Goal: Book appointment/travel/reservation

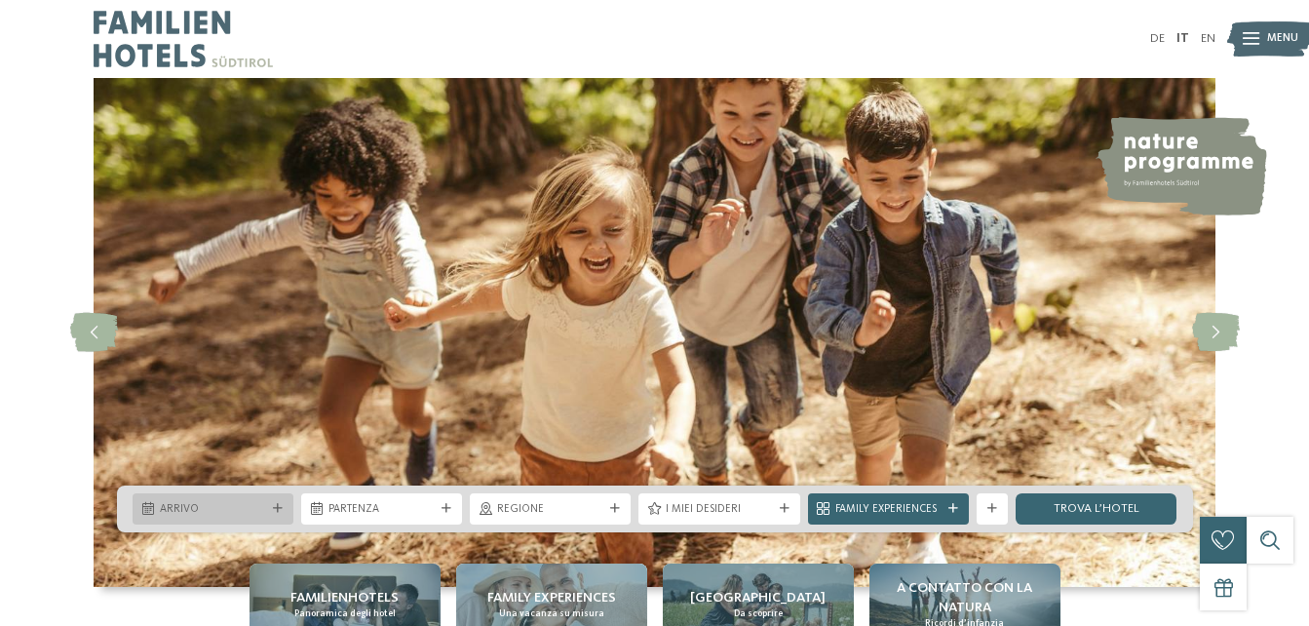
click at [150, 505] on icon at bounding box center [148, 509] width 12 height 13
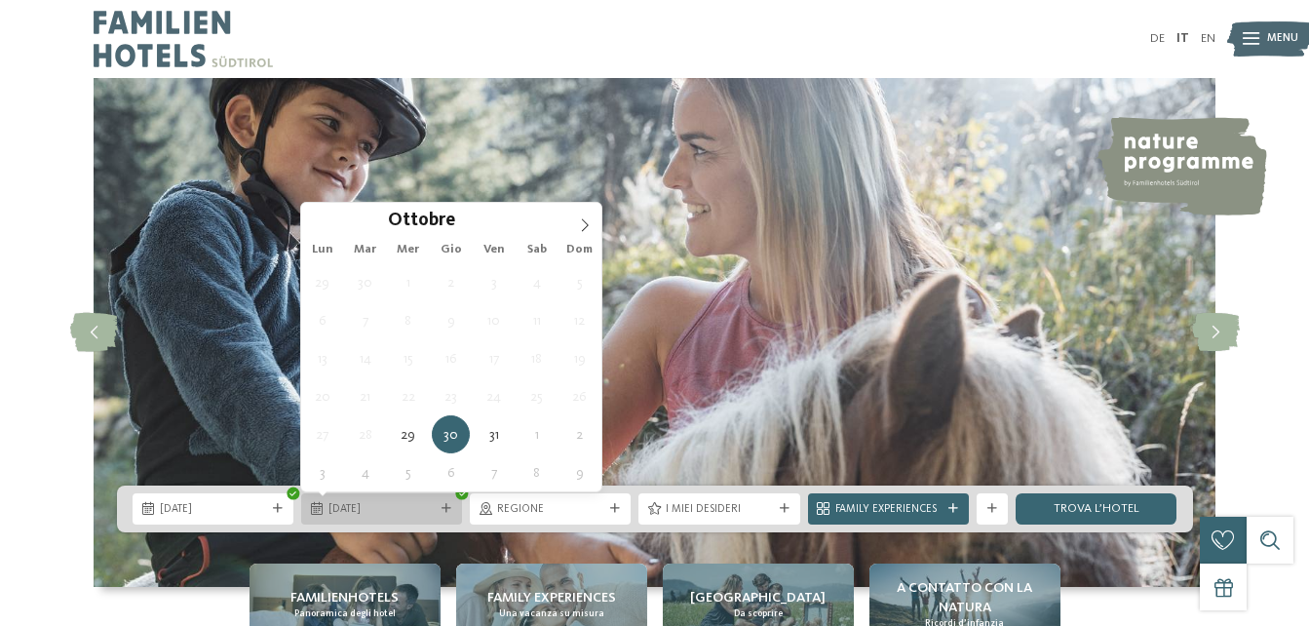
click at [406, 515] on span "[DATE]" at bounding box center [381, 510] width 106 height 16
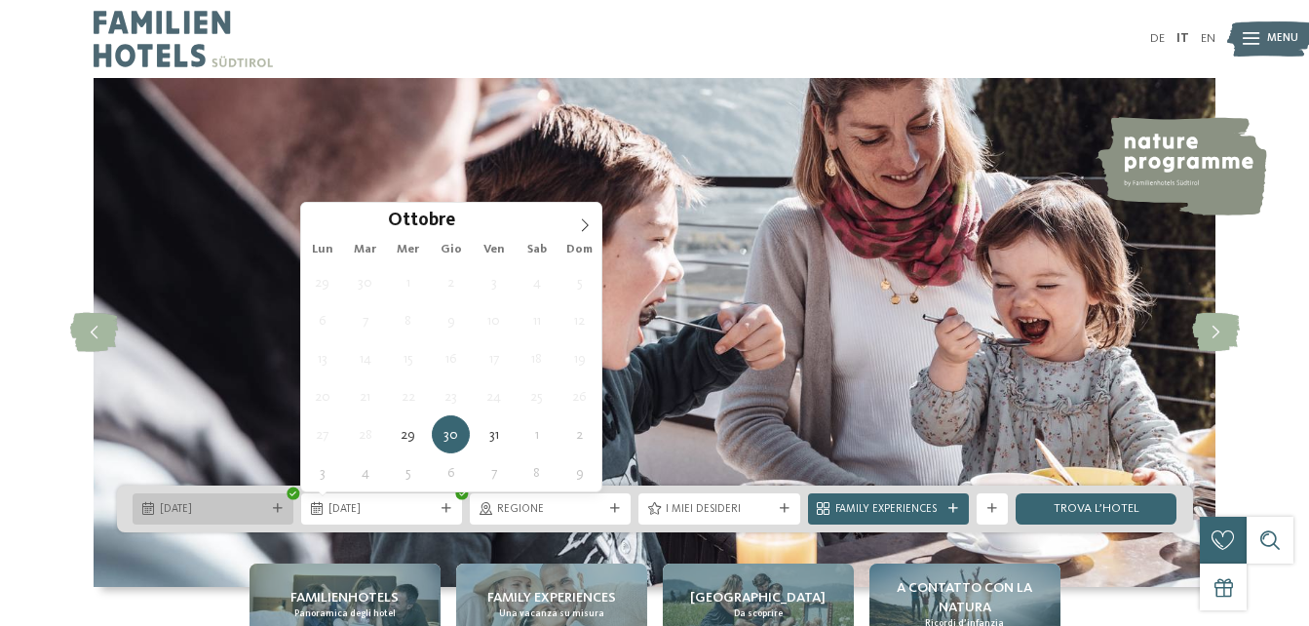
click at [142, 504] on icon at bounding box center [148, 509] width 12 height 13
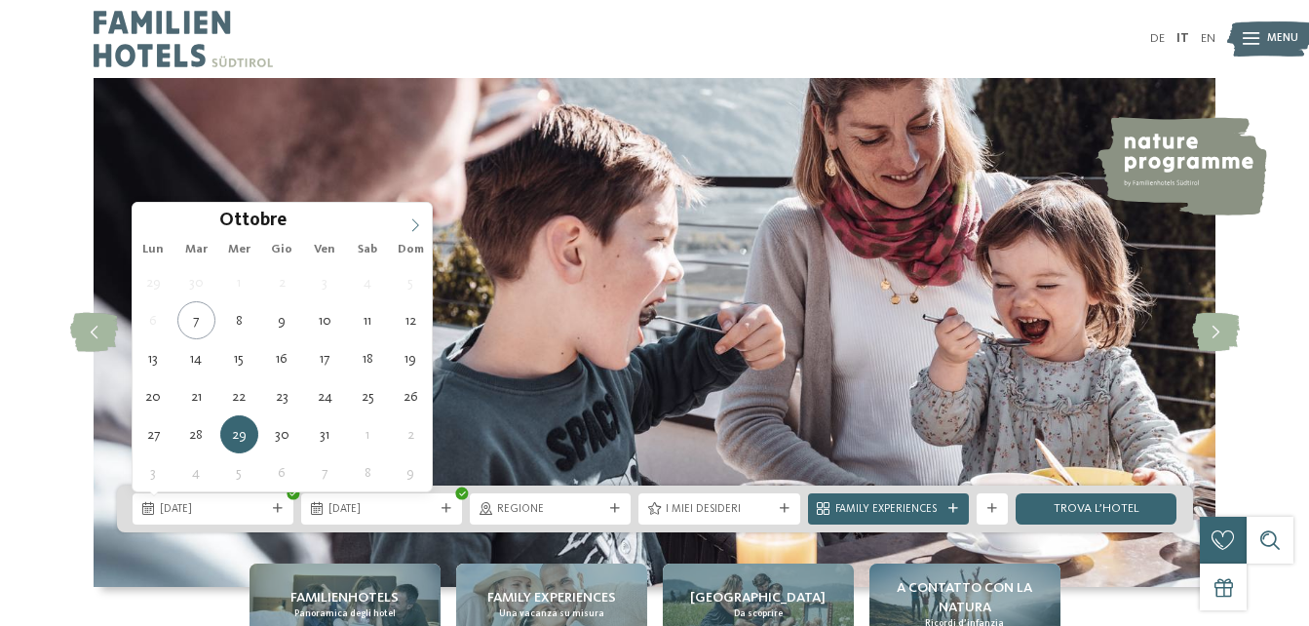
click at [411, 225] on icon at bounding box center [415, 225] width 14 height 14
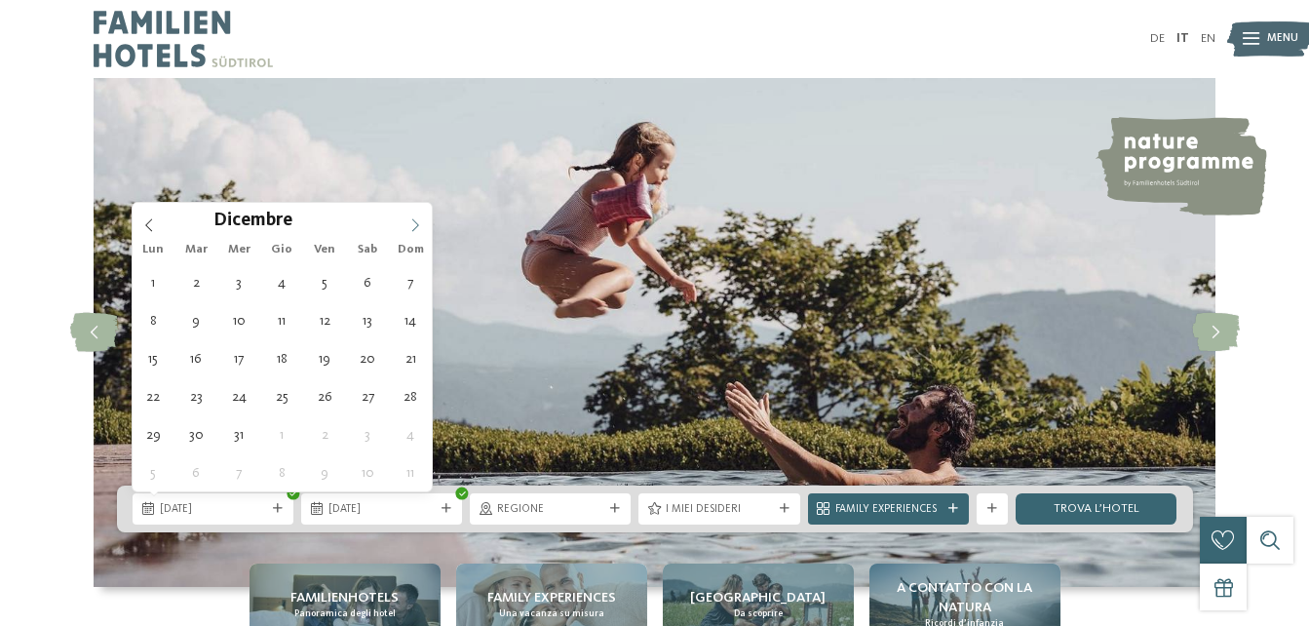
click at [411, 226] on icon at bounding box center [415, 225] width 14 height 14
type div "[DATE]"
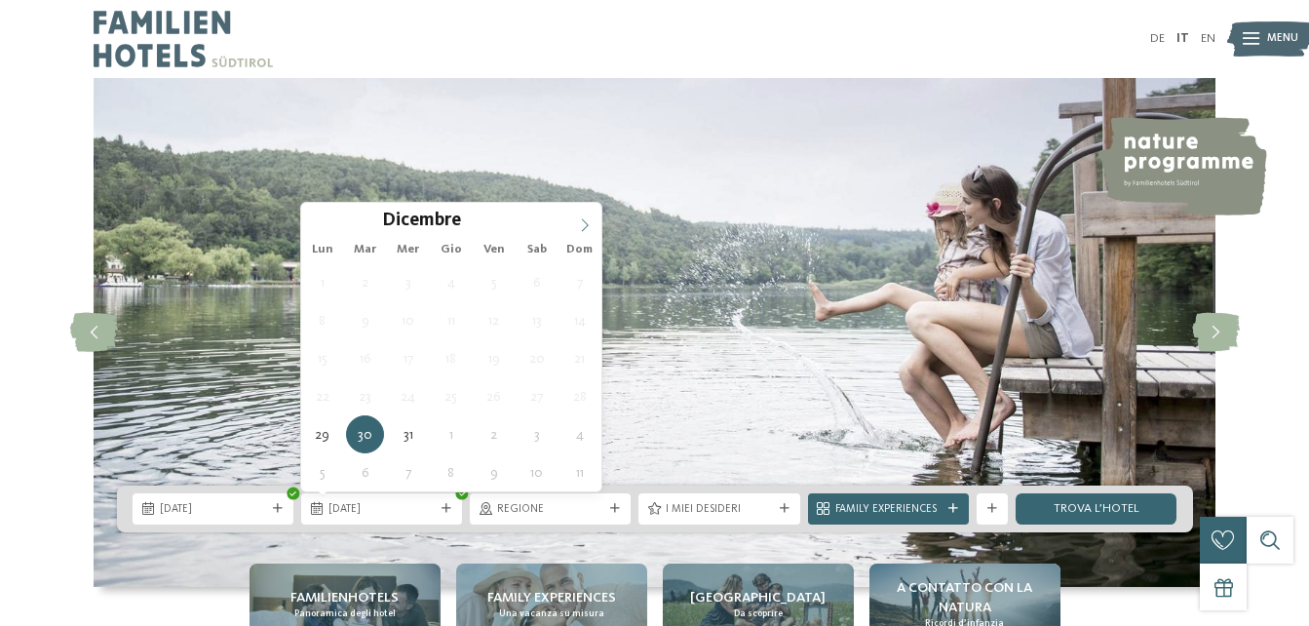
type input "****"
click at [586, 224] on icon at bounding box center [585, 225] width 14 height 14
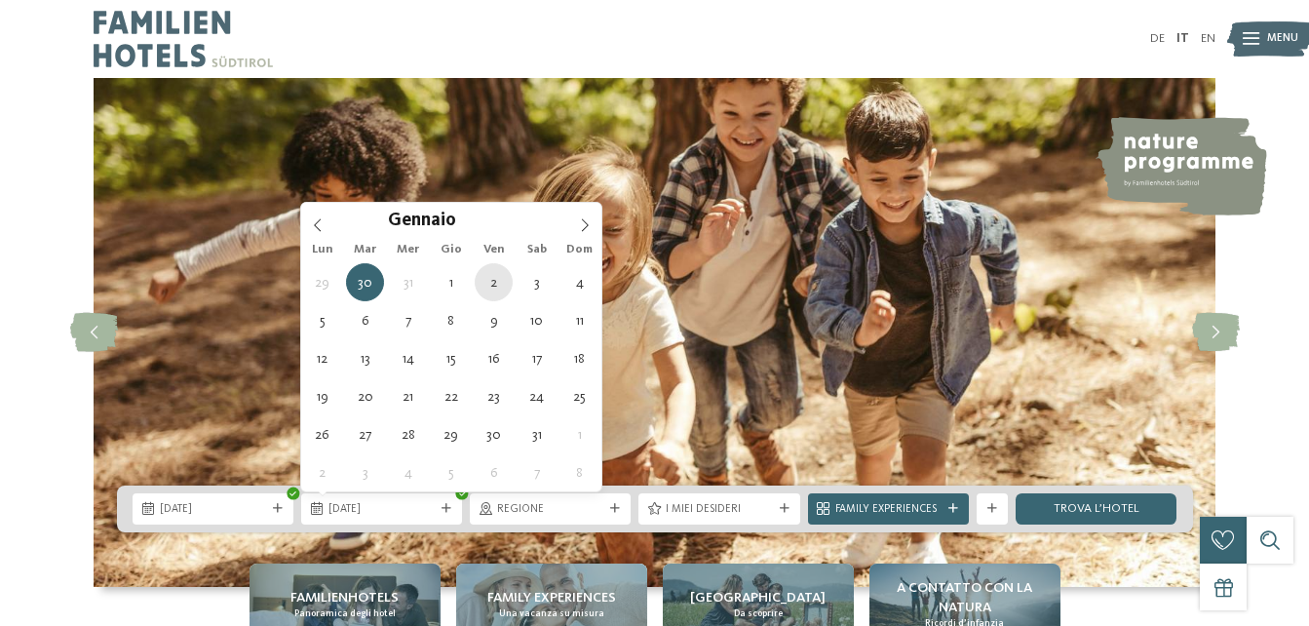
type div "[DATE]"
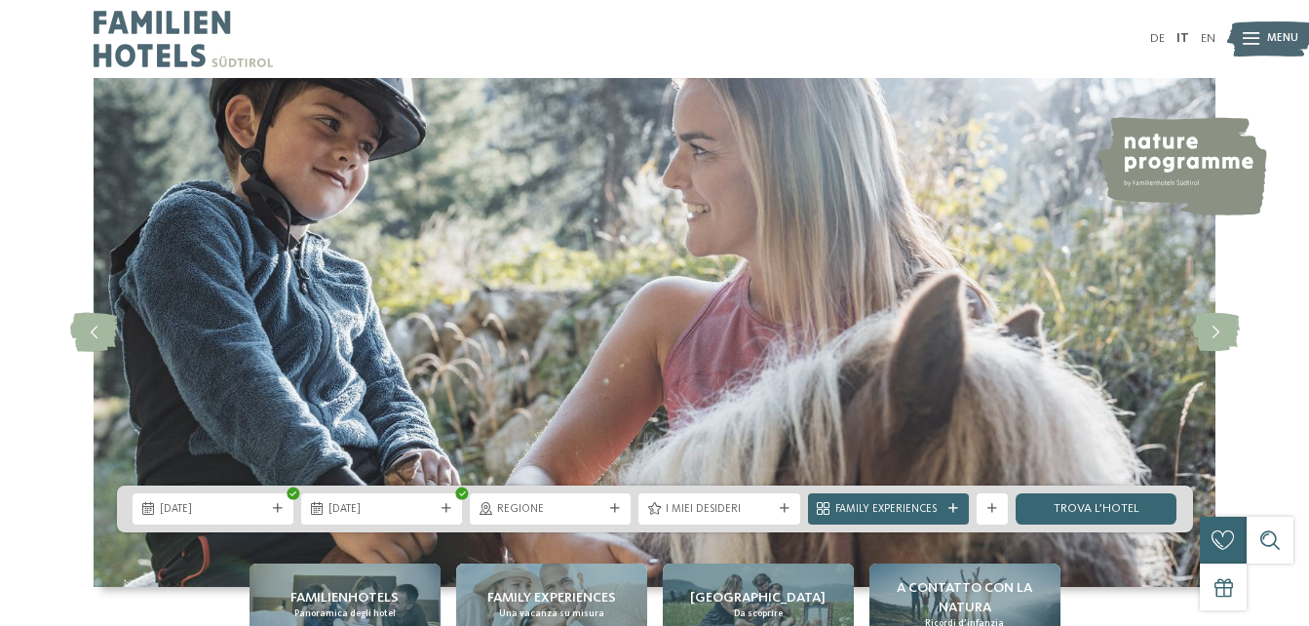
click at [617, 511] on icon at bounding box center [615, 509] width 10 height 10
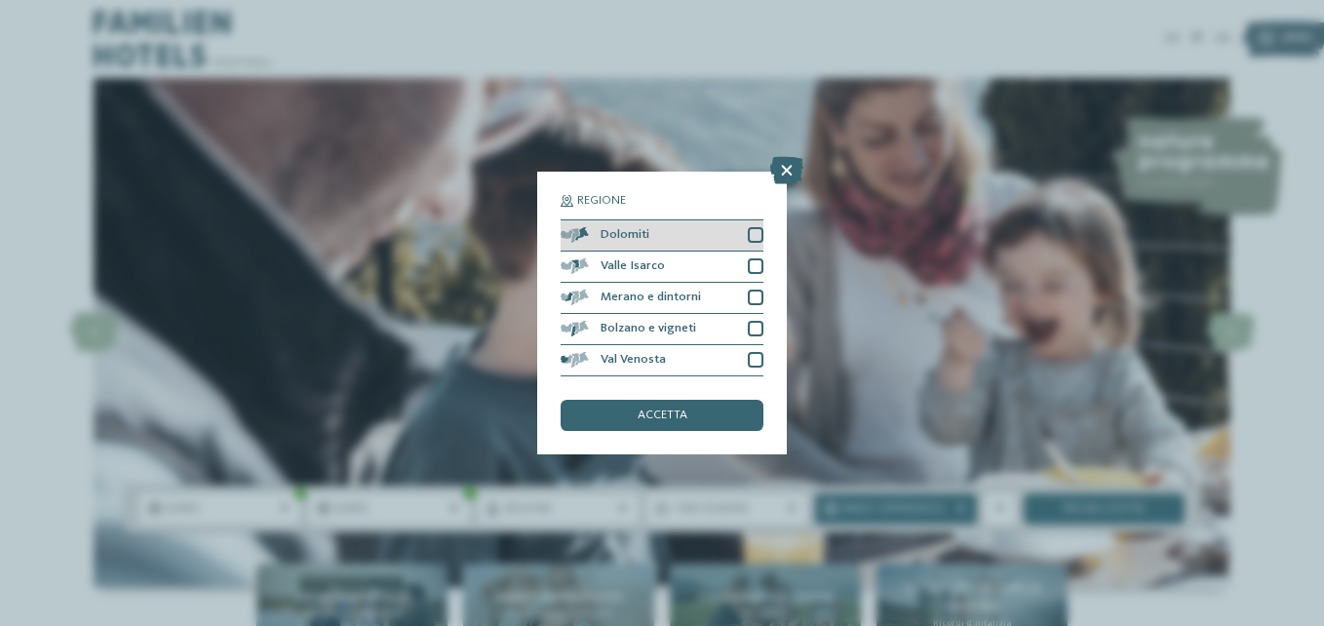
click at [754, 234] on div at bounding box center [756, 235] width 16 height 16
click at [697, 409] on div "accetta" at bounding box center [661, 415] width 203 height 31
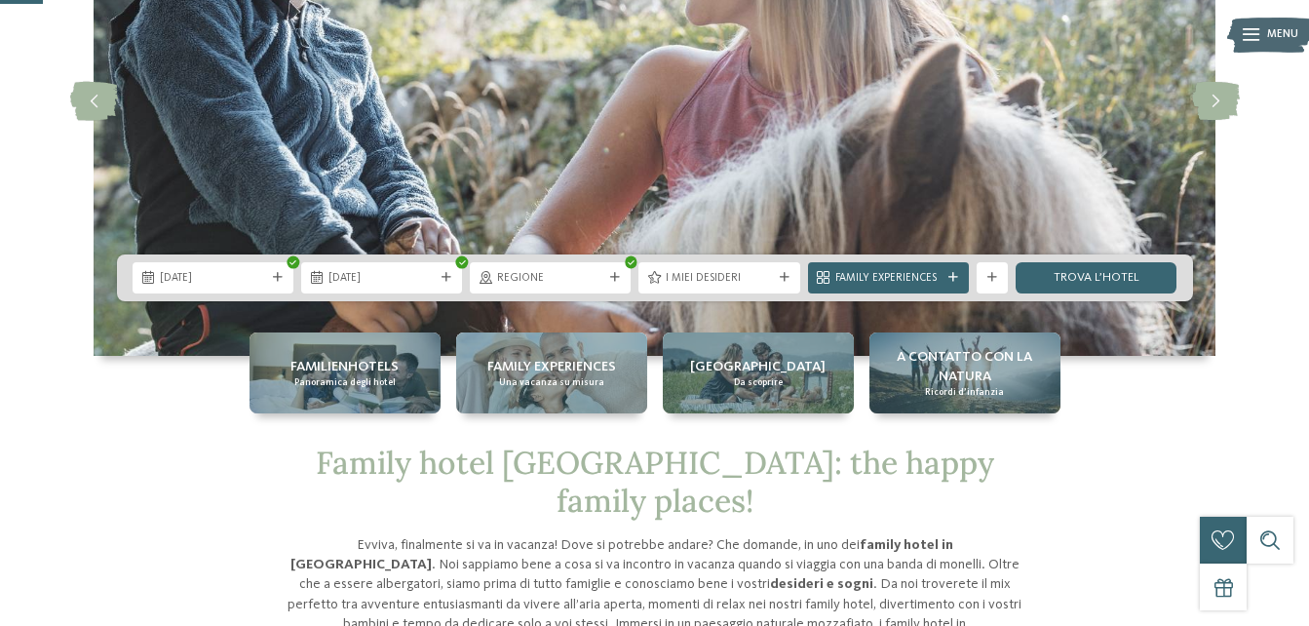
scroll to position [234, 0]
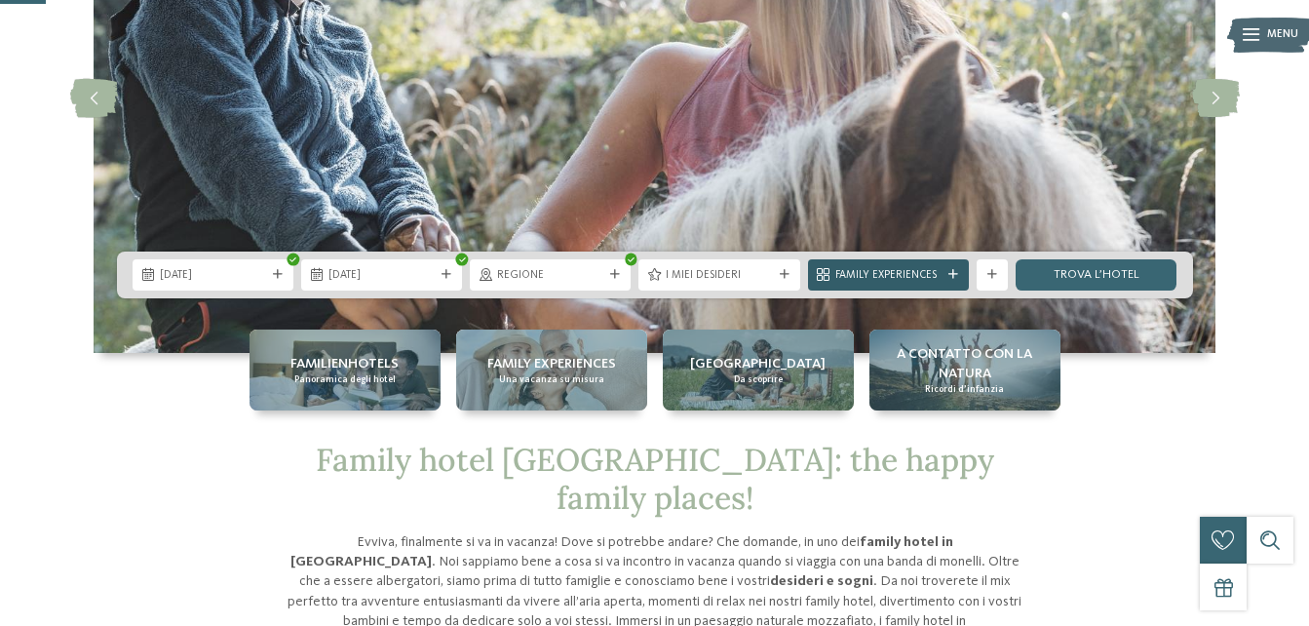
click at [952, 274] on icon at bounding box center [953, 275] width 10 height 10
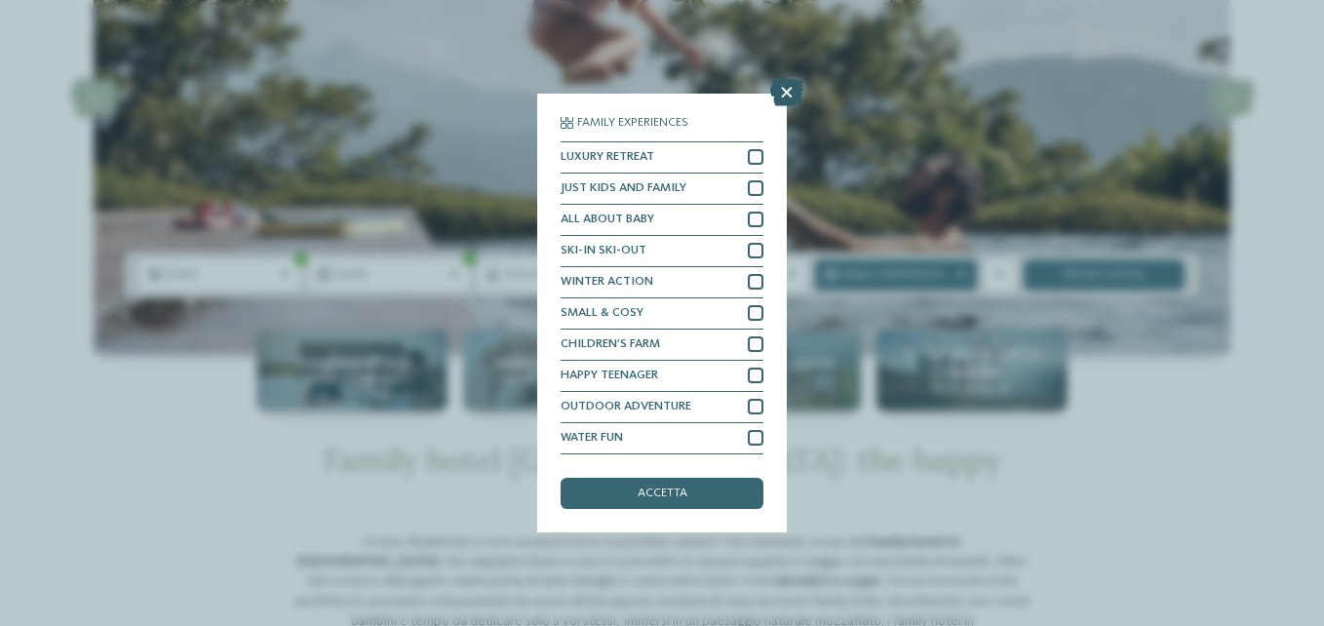
click at [787, 93] on icon at bounding box center [786, 92] width 33 height 27
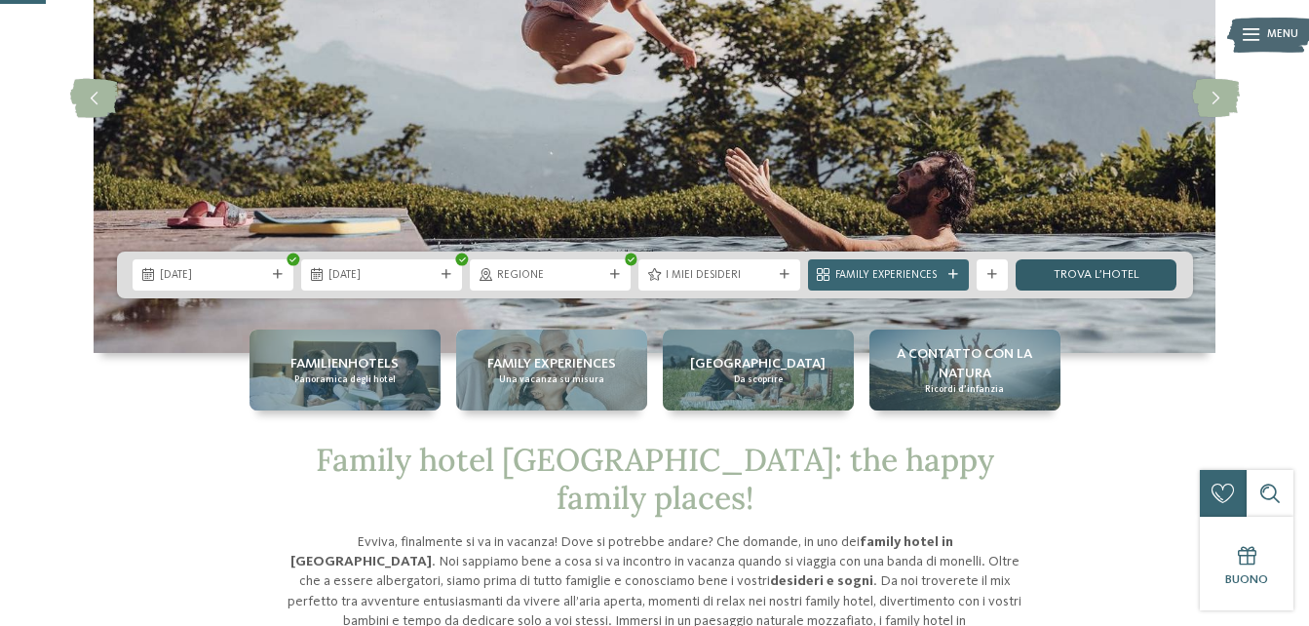
click at [1133, 270] on link "trova l’hotel" at bounding box center [1096, 274] width 161 height 31
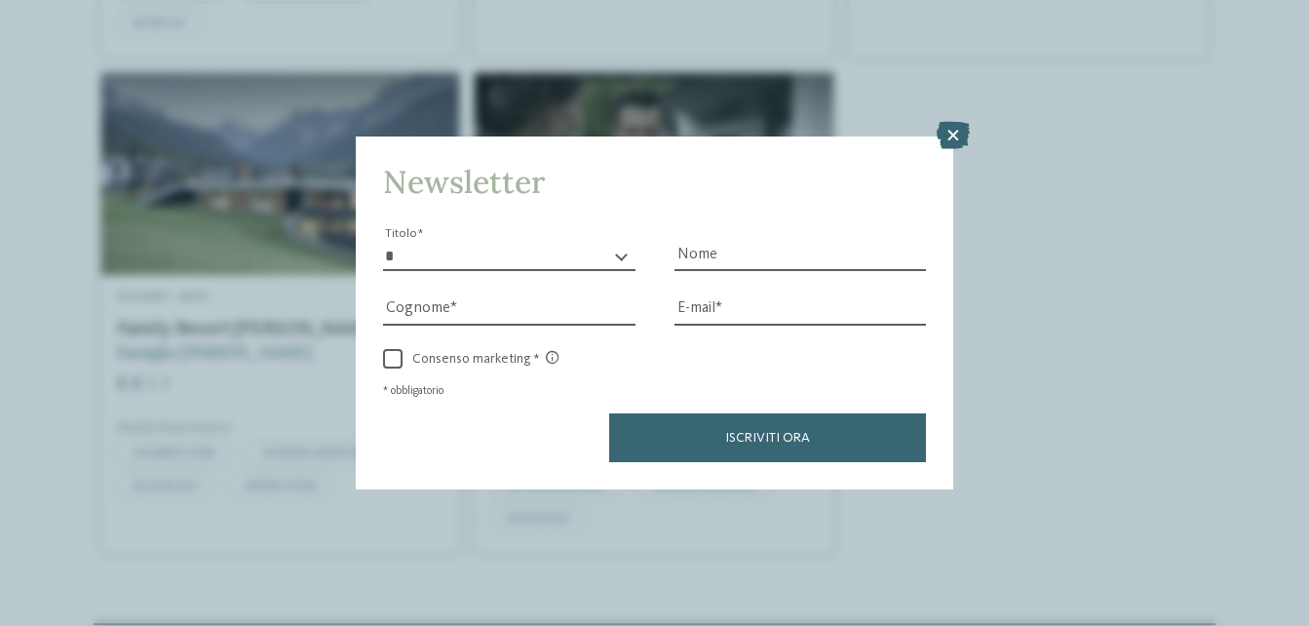
scroll to position [1611, 0]
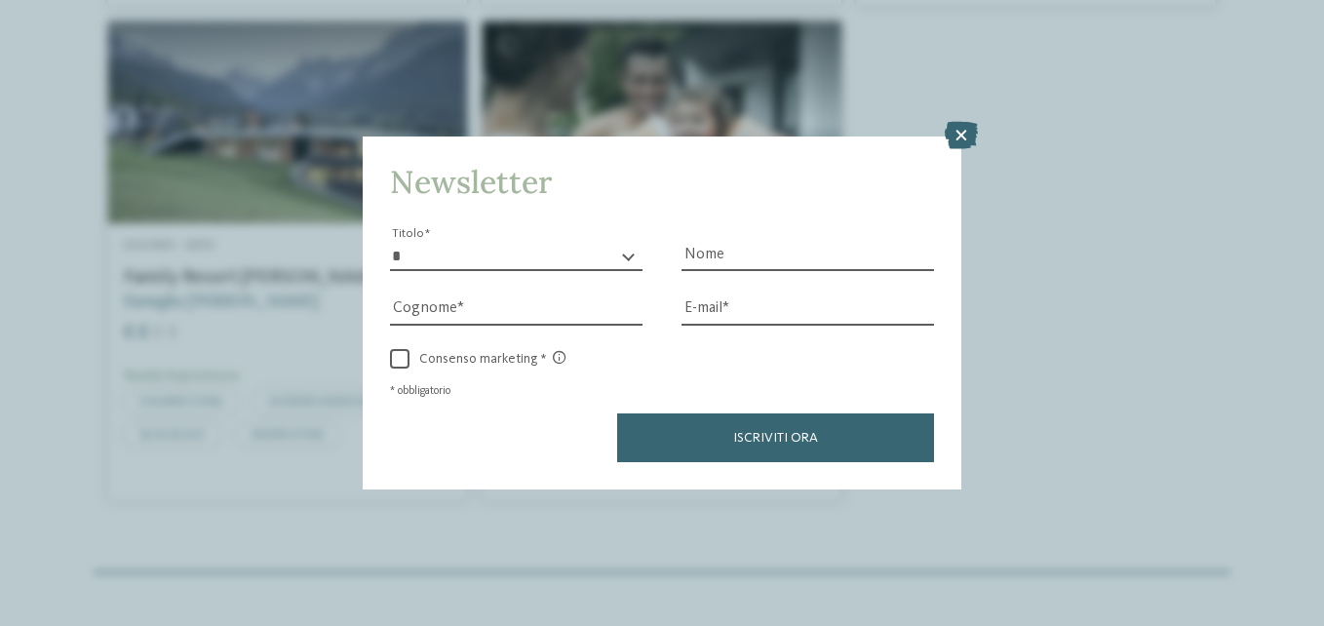
click at [973, 139] on icon at bounding box center [961, 135] width 33 height 27
